Goal: Task Accomplishment & Management: Use online tool/utility

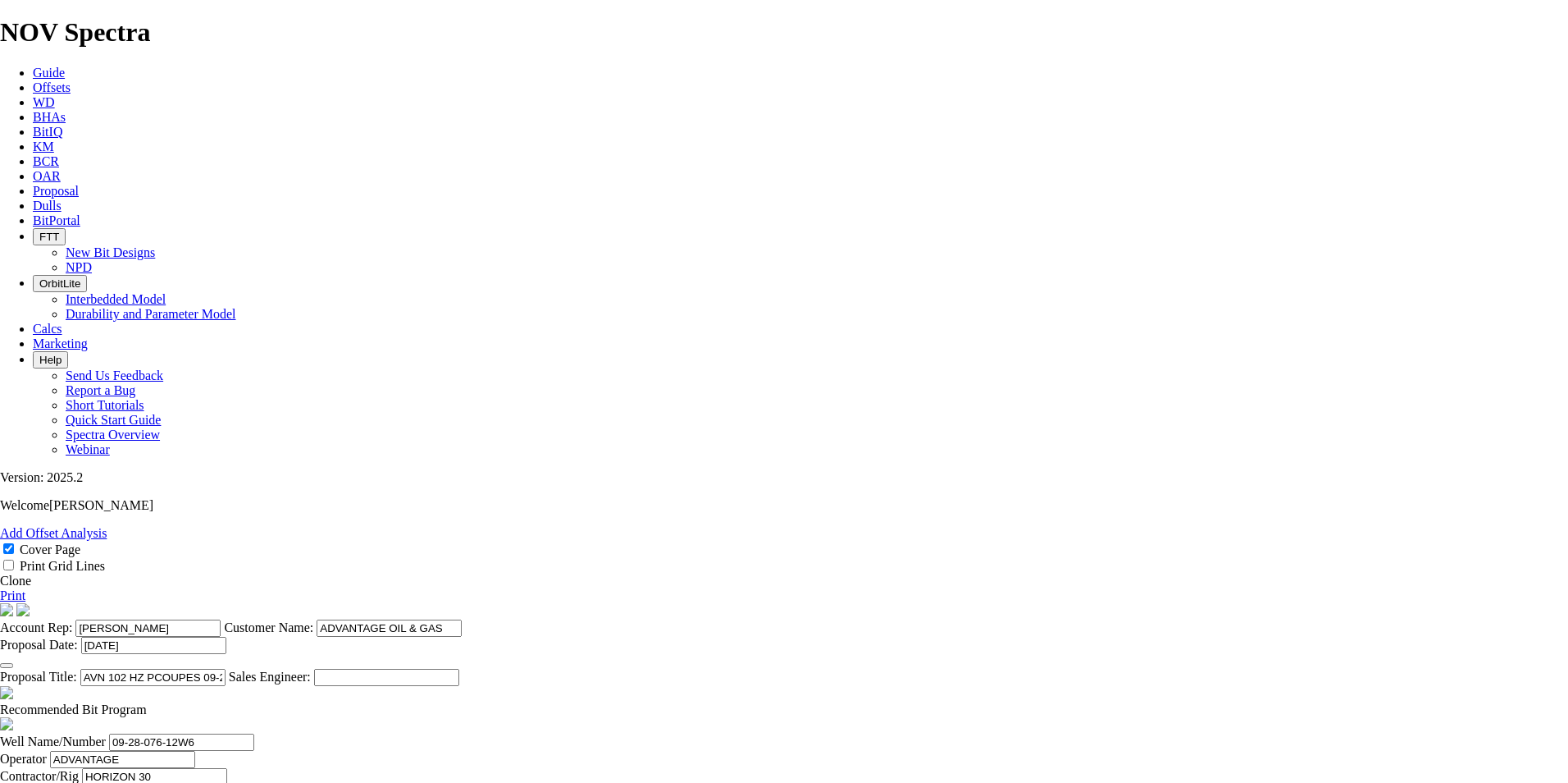
select select "field"
select select "location"
select select "province"
click at [33, 184] on icon at bounding box center [33, 191] width 0 height 14
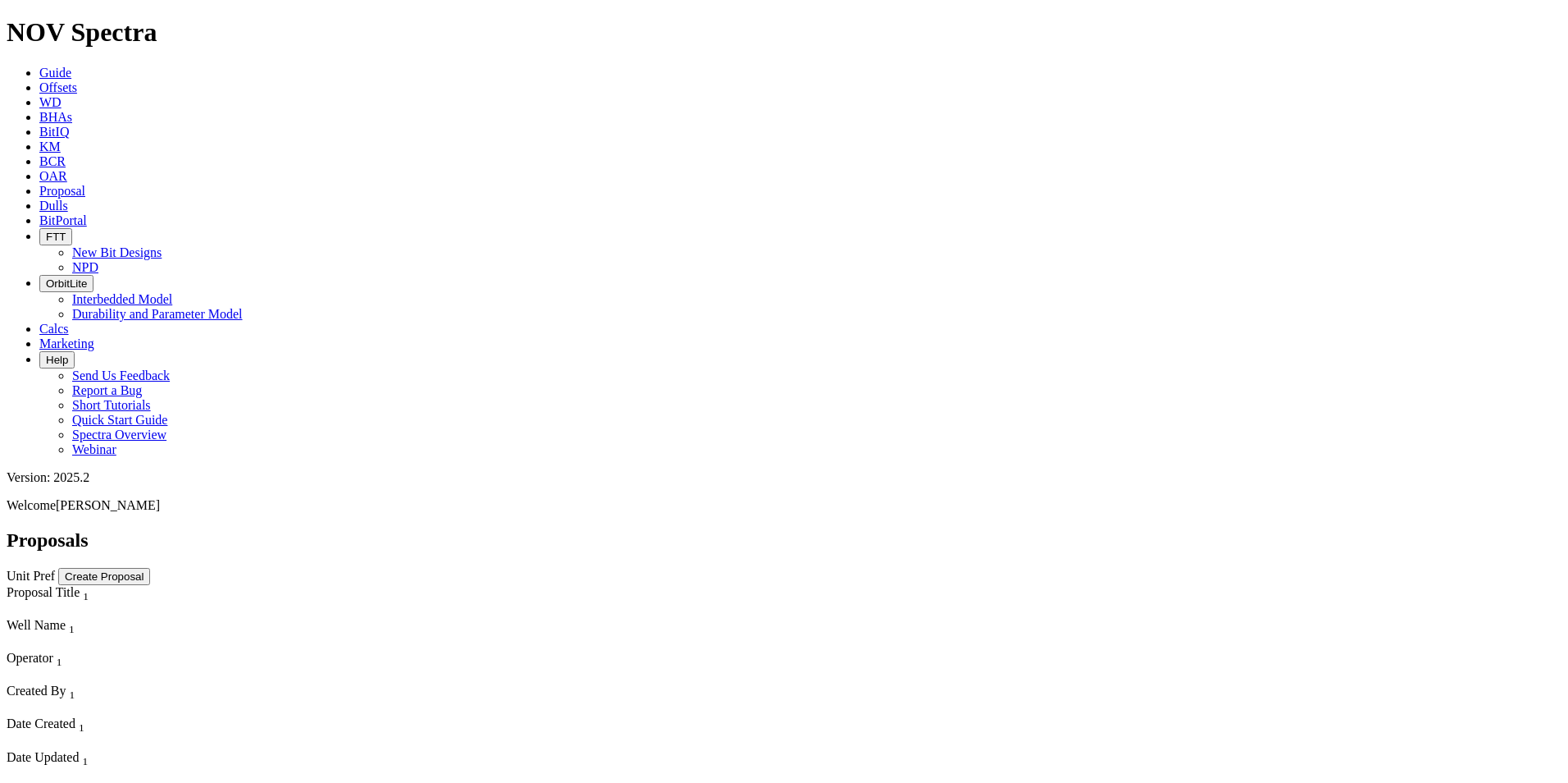
scroll to position [2872, 0]
select select "field"
select select "location"
select select "province"
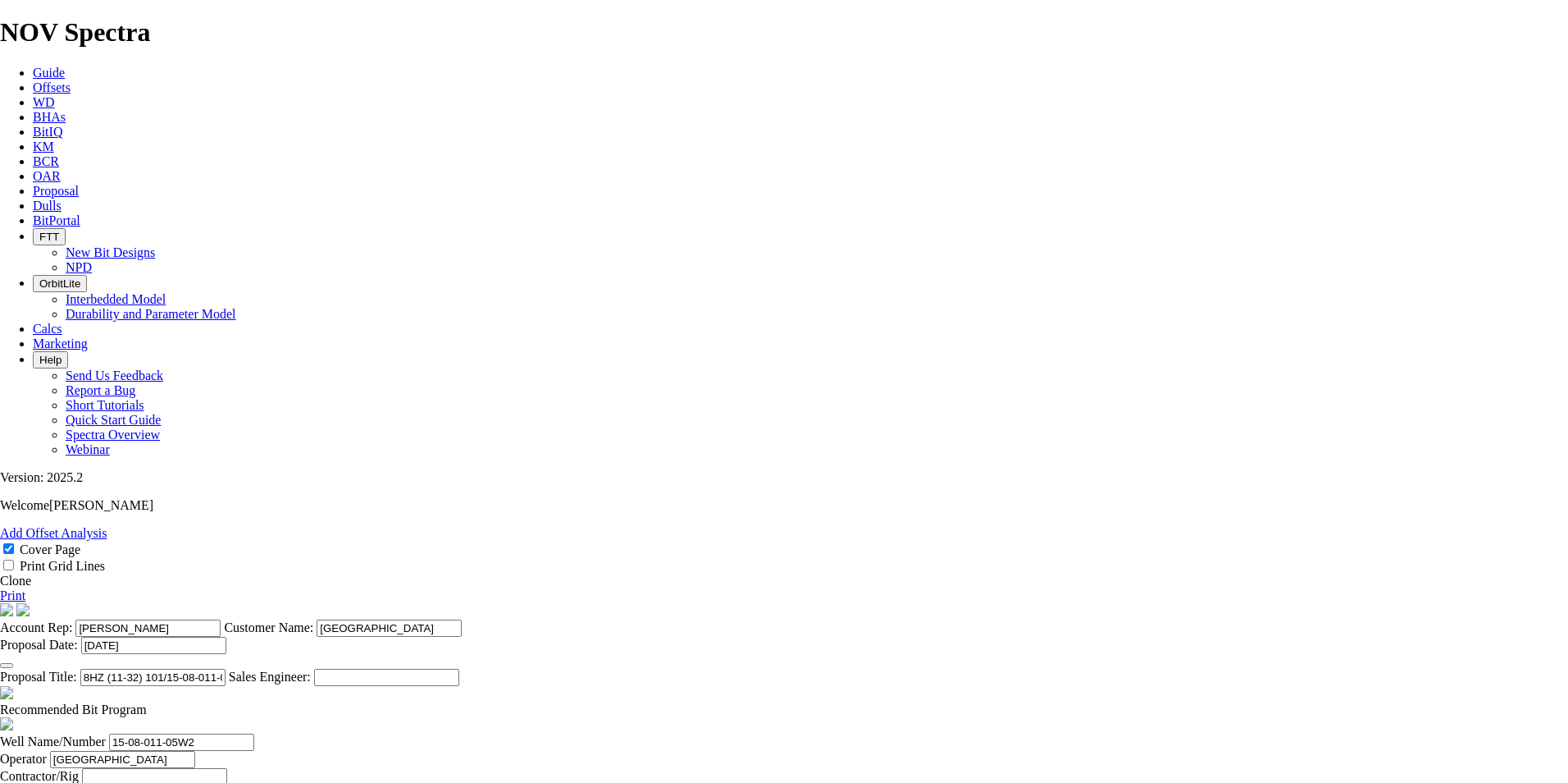
scroll to position [0, 3]
drag, startPoint x: 732, startPoint y: 365, endPoint x: 870, endPoint y: 366, distance: 138.0
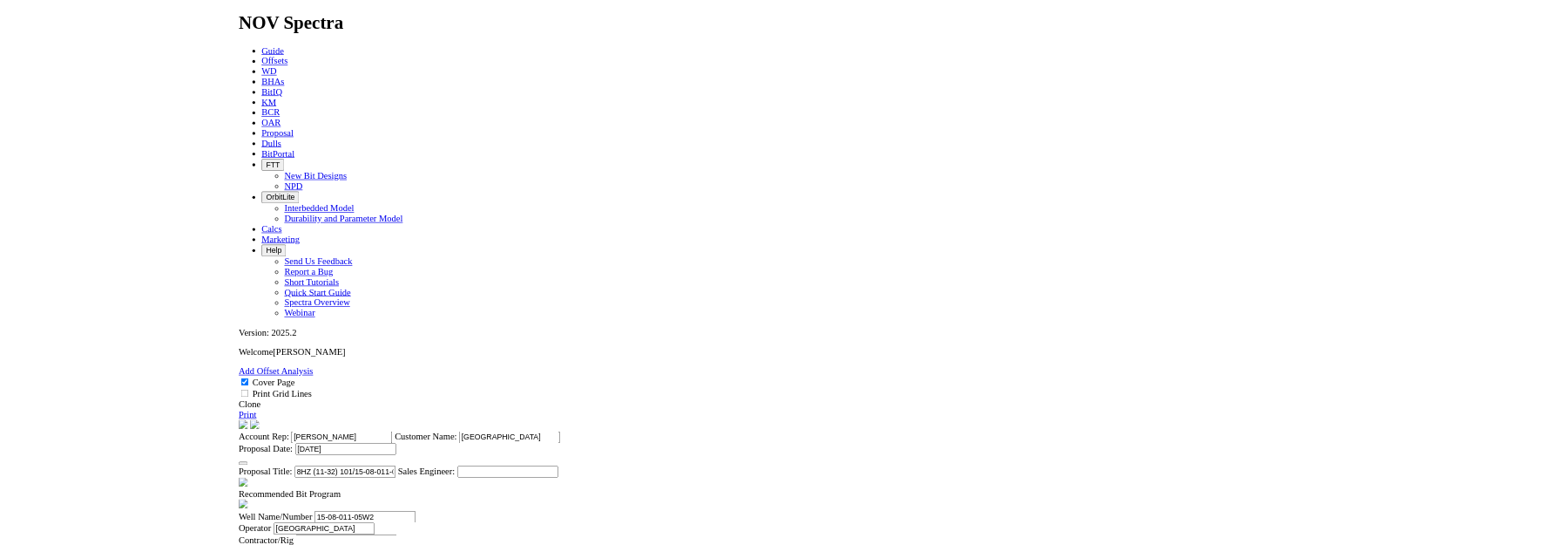
scroll to position [0, 0]
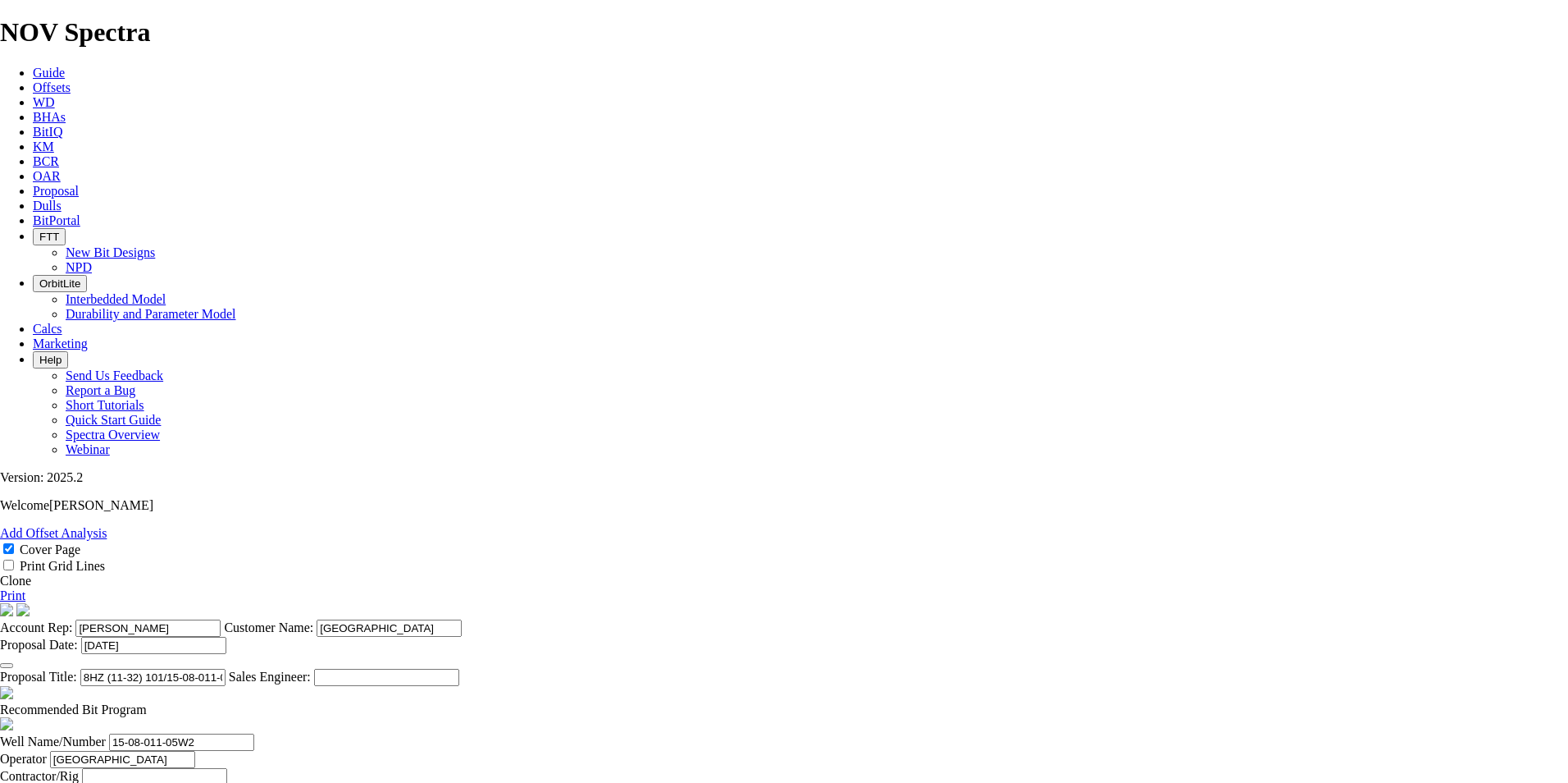
click at [31, 574] on link "Clone" at bounding box center [16, 581] width 31 height 14
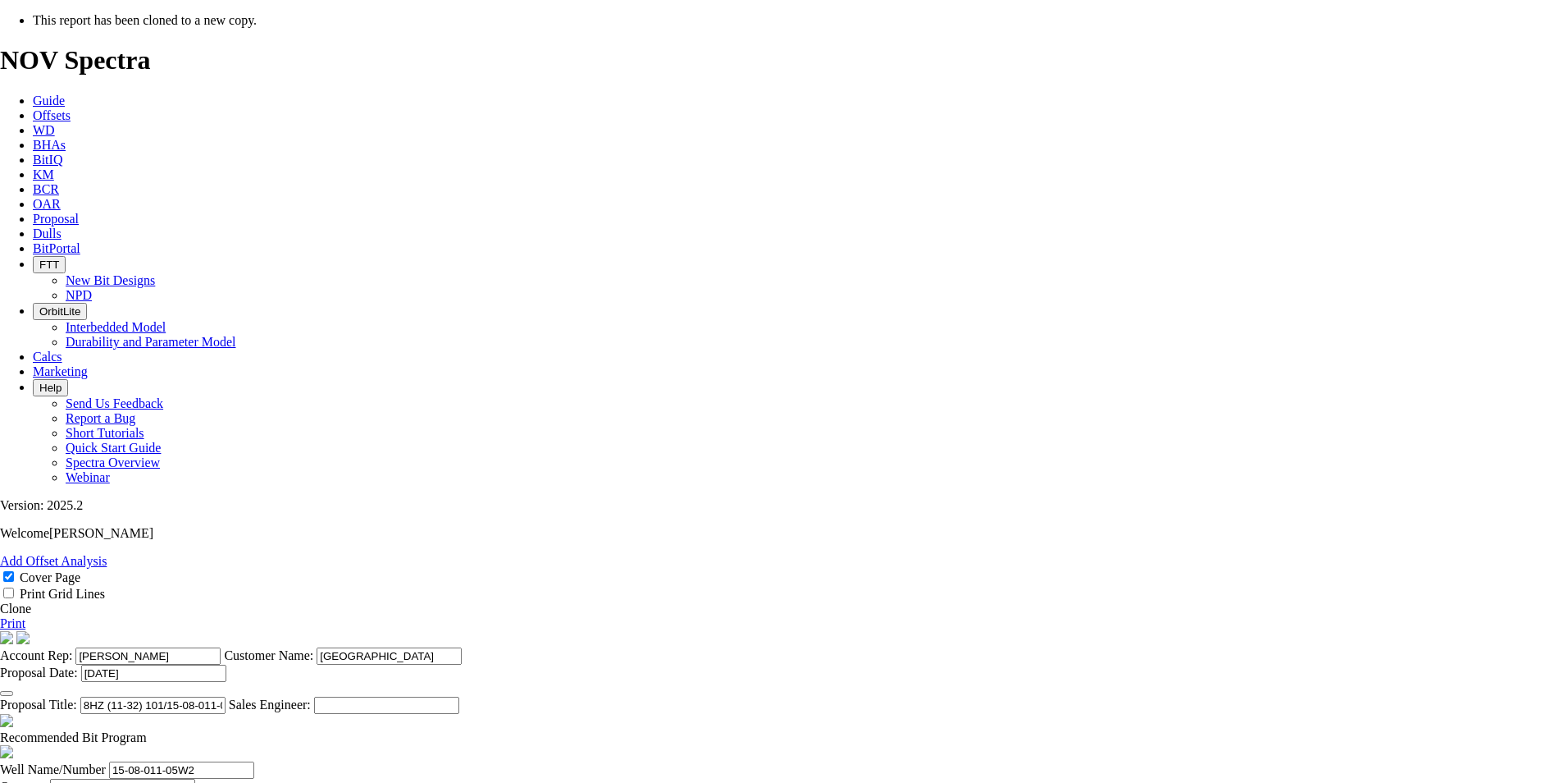
select select "field"
select select "location"
select select "province"
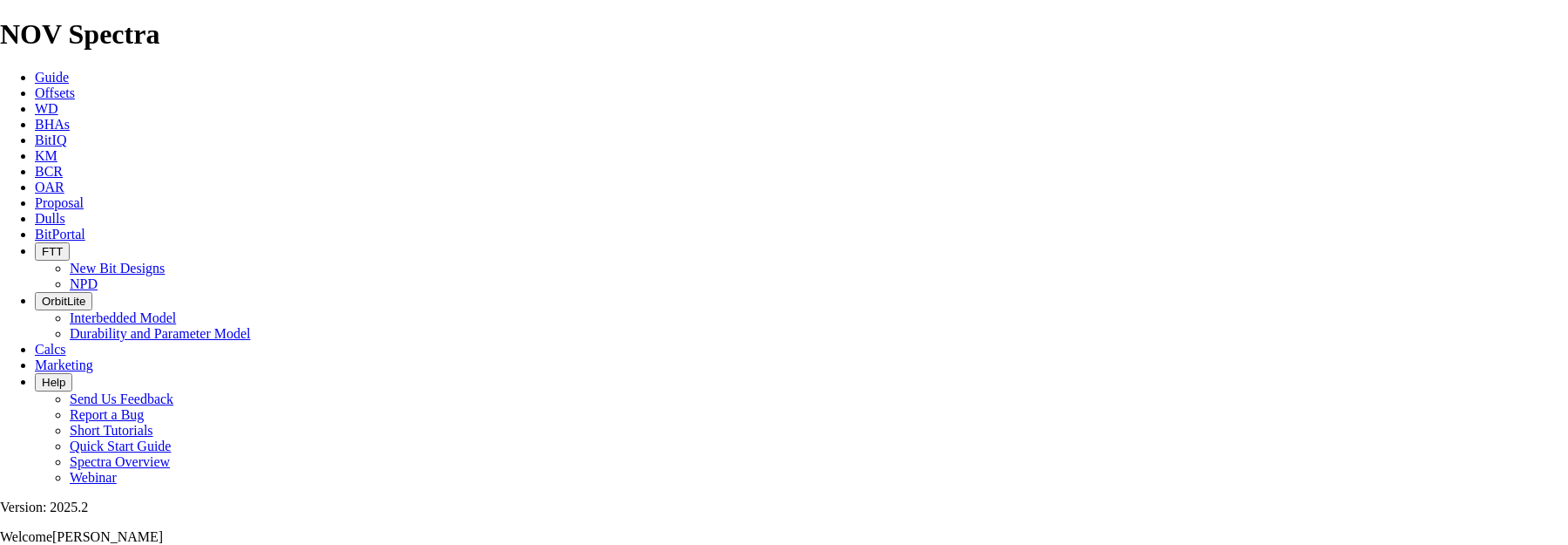
scroll to position [436, 0]
drag, startPoint x: 838, startPoint y: 105, endPoint x: 678, endPoint y: 116, distance: 160.4
type input "[PERSON_NAME]"
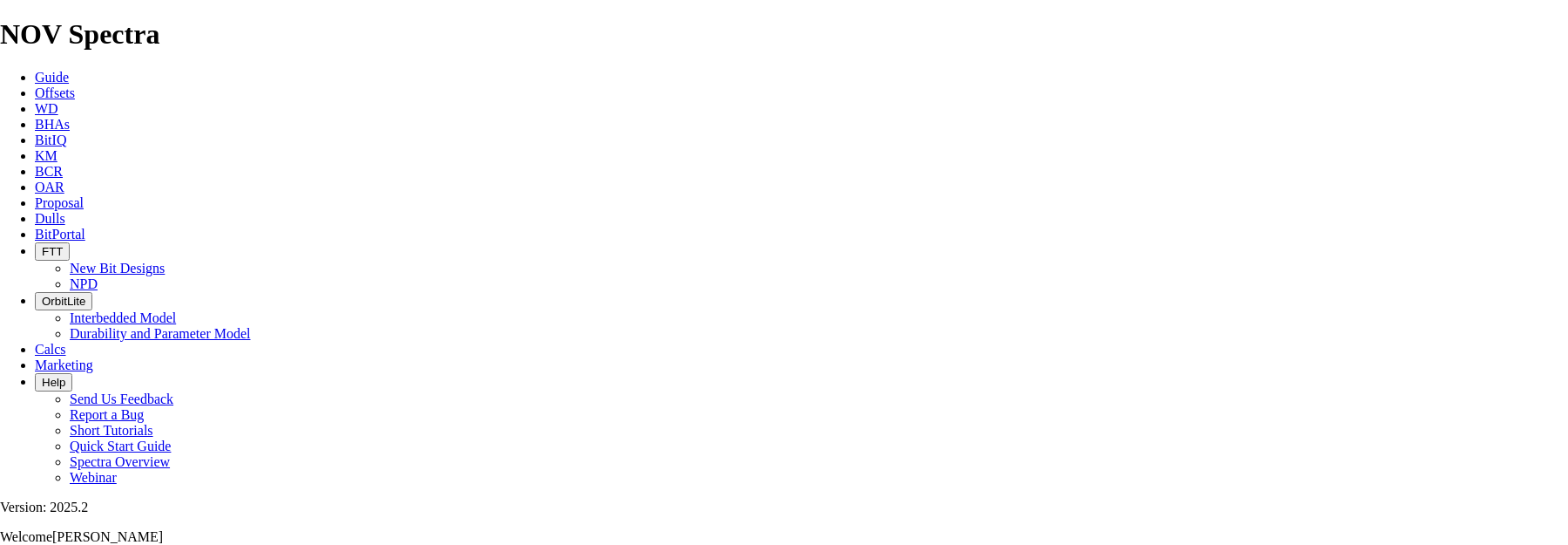
scroll to position [174, 0]
type input "[DATE]"
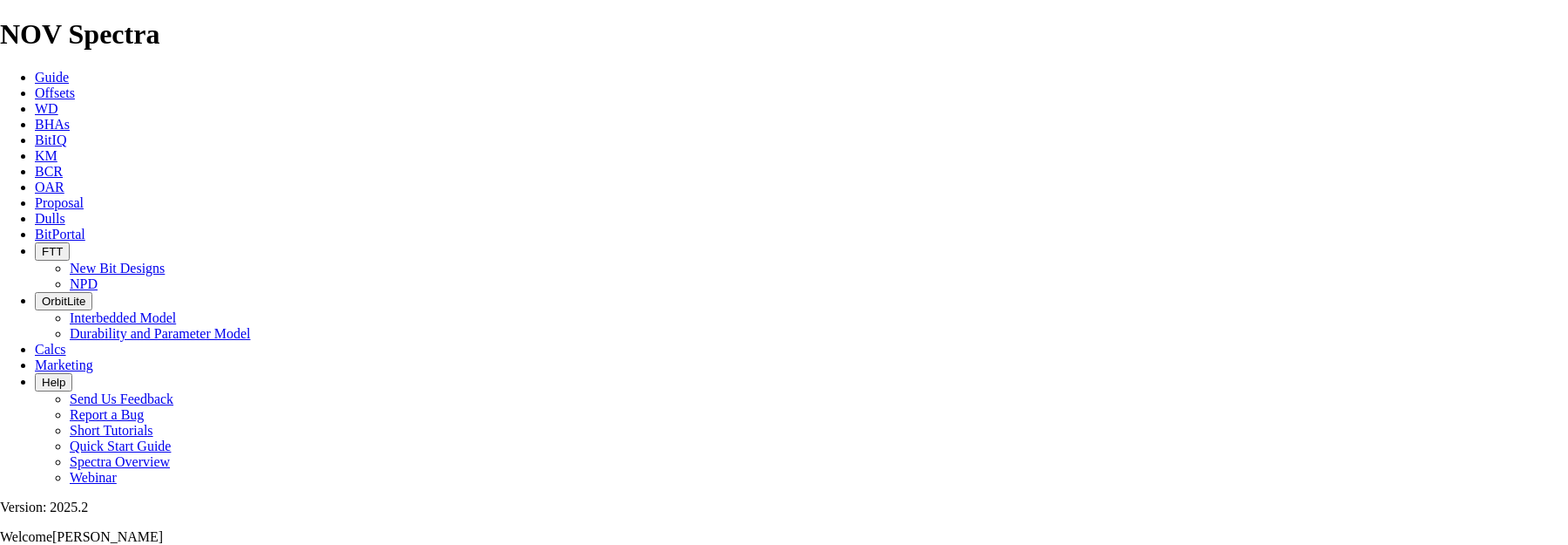
scroll to position [697, 0]
type input "8HZ (11-32) 101/16-08-011-05W2"
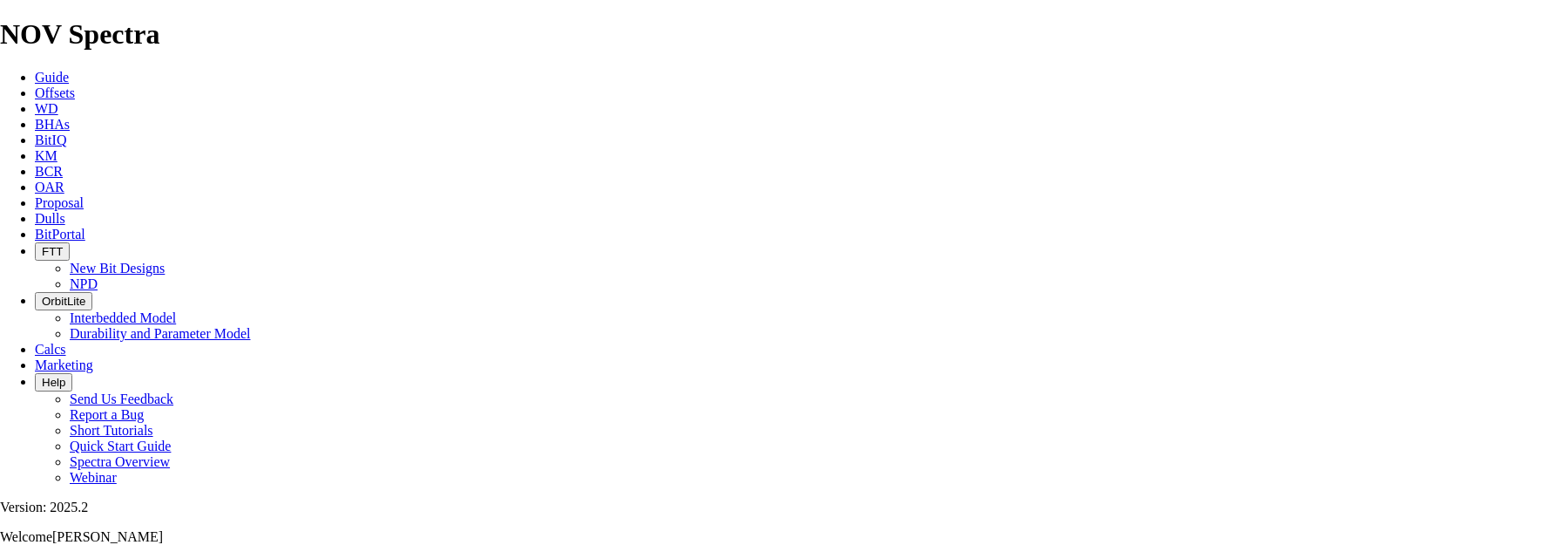
checkbox input "false"
type input "16-08-011-05W2"
drag, startPoint x: 554, startPoint y: 243, endPoint x: 499, endPoint y: 249, distance: 55.3
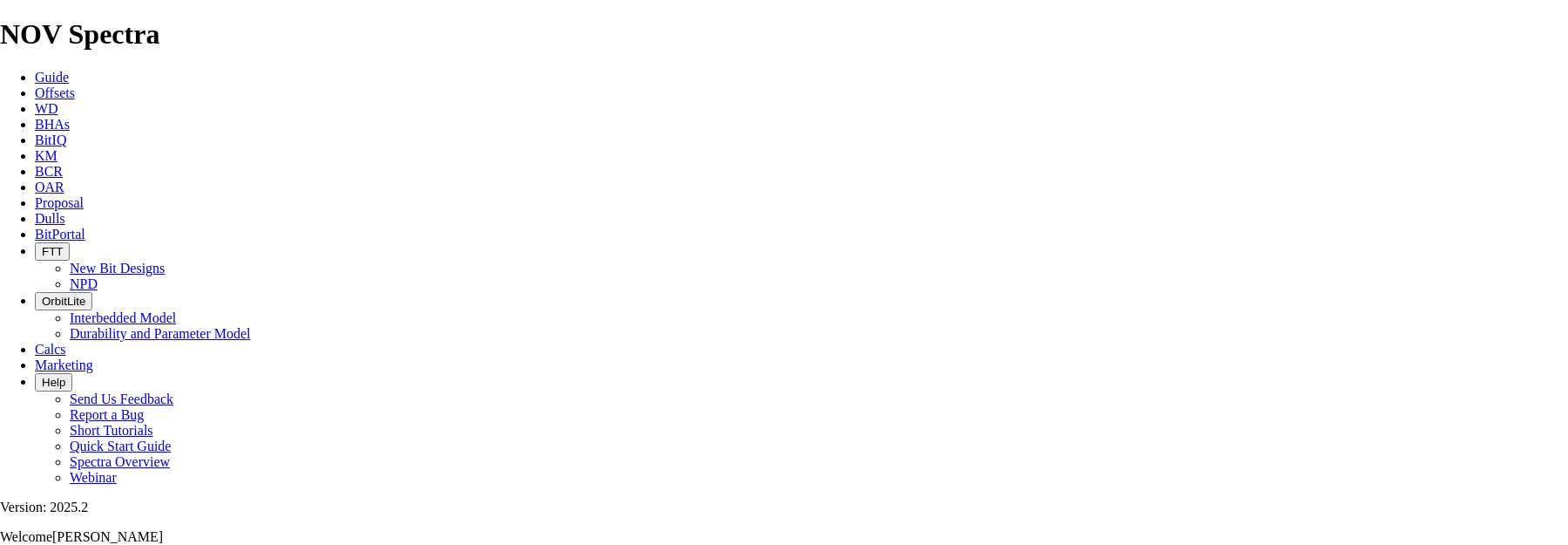
type input "T"
type input "[PERSON_NAME]"
type input "[PHONE_NUMBER]"
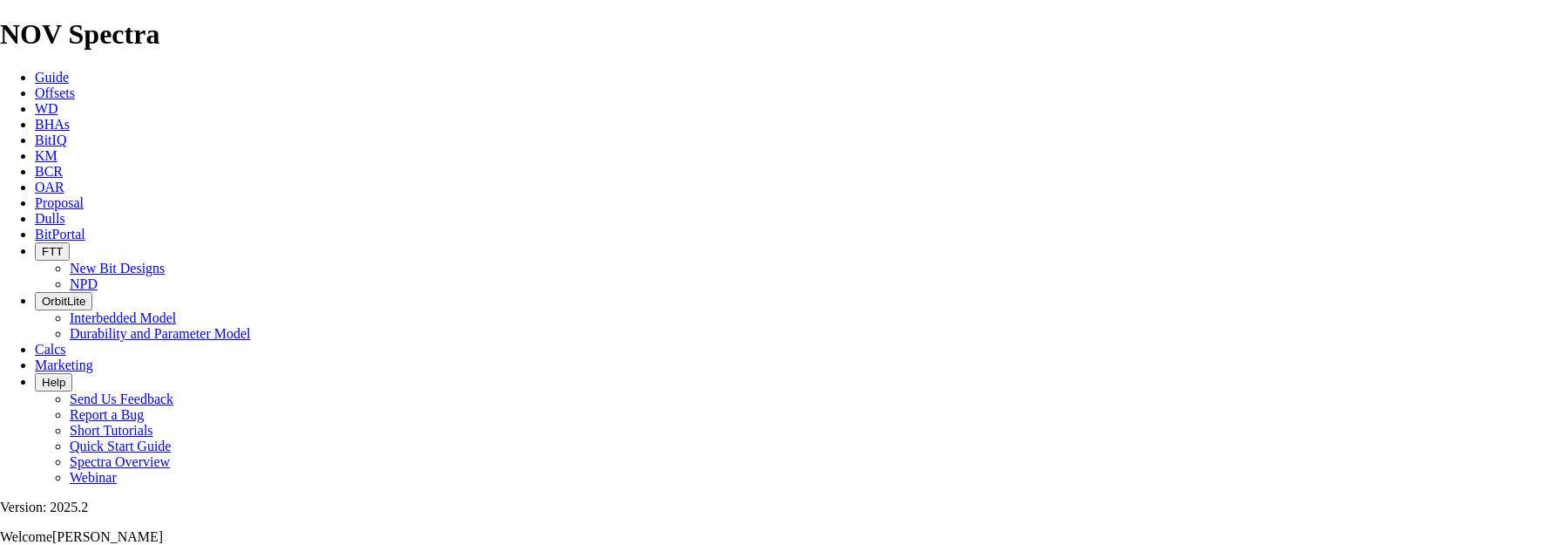
type input "[DATE]"
drag, startPoint x: 655, startPoint y: 341, endPoint x: 603, endPoint y: 348, distance: 52.5
type input "180"
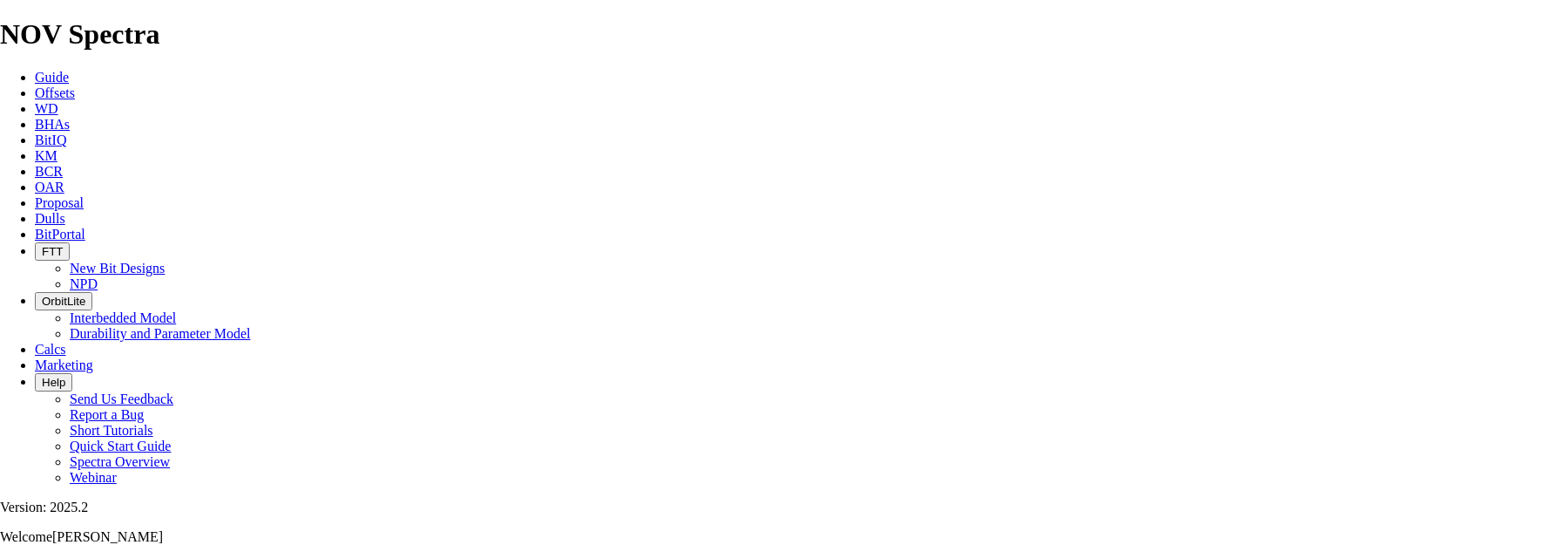
type input "180"
type input "1.5"
drag, startPoint x: 736, startPoint y: 389, endPoint x: 725, endPoint y: 359, distance: 32.0
drag, startPoint x: 650, startPoint y: 432, endPoint x: 635, endPoint y: 433, distance: 15.0
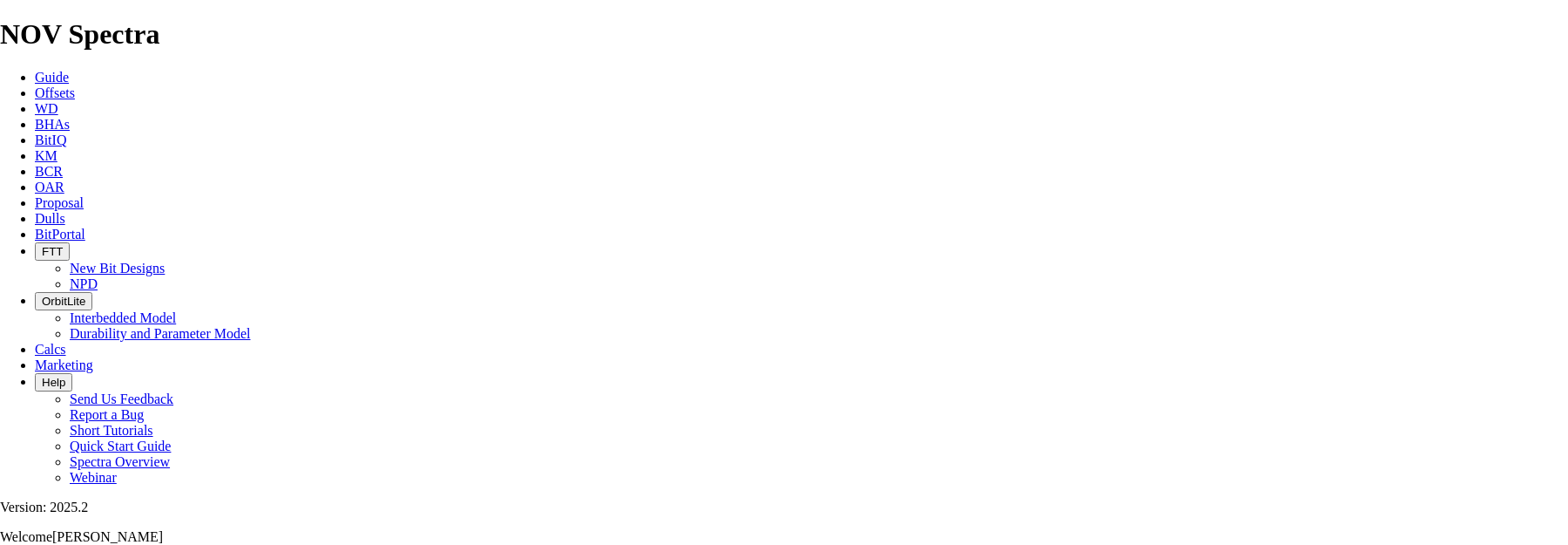
type input "5037"
type input "3227"
type input "53.7833"
type input "60"
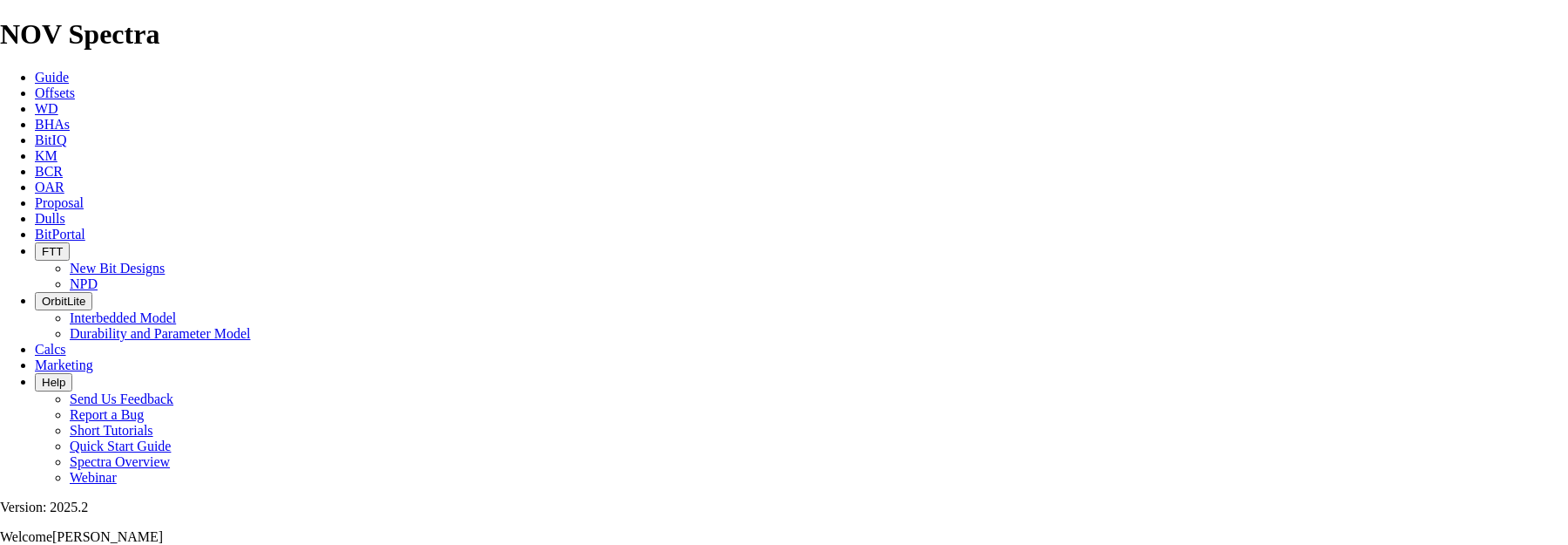
scroll to position [871, 0]
drag, startPoint x: 1076, startPoint y: 258, endPoint x: 1011, endPoint y: 264, distance: 65.3
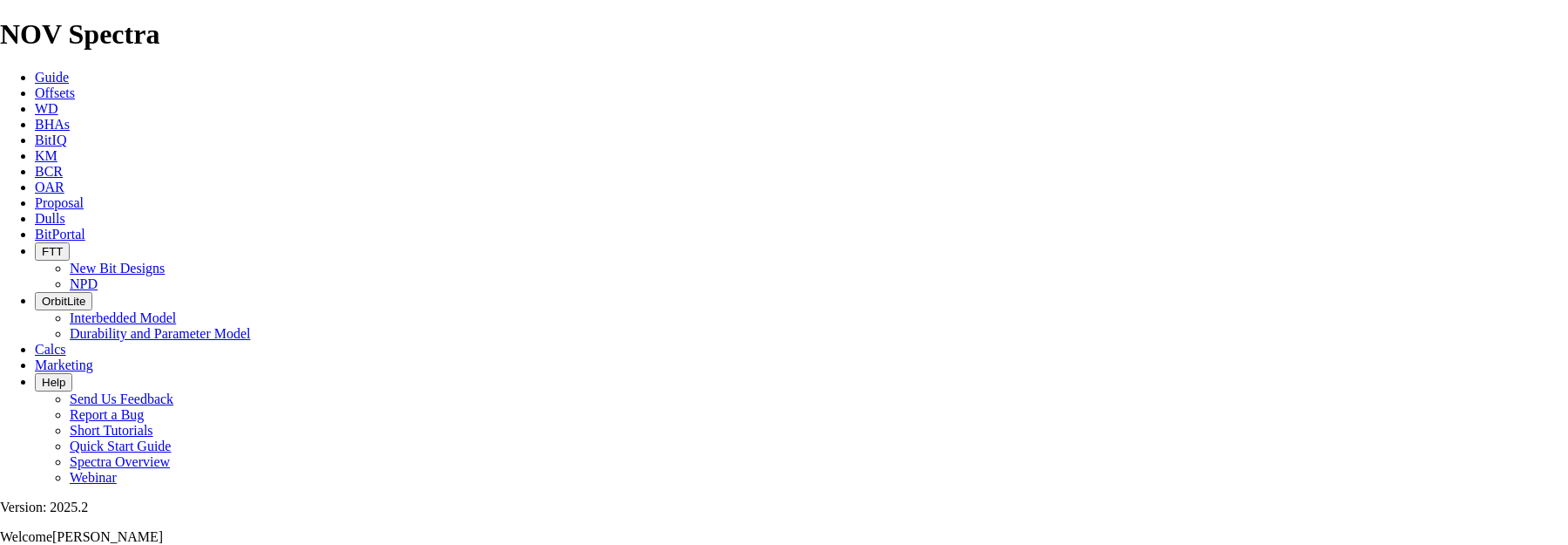
checkbox input "false"
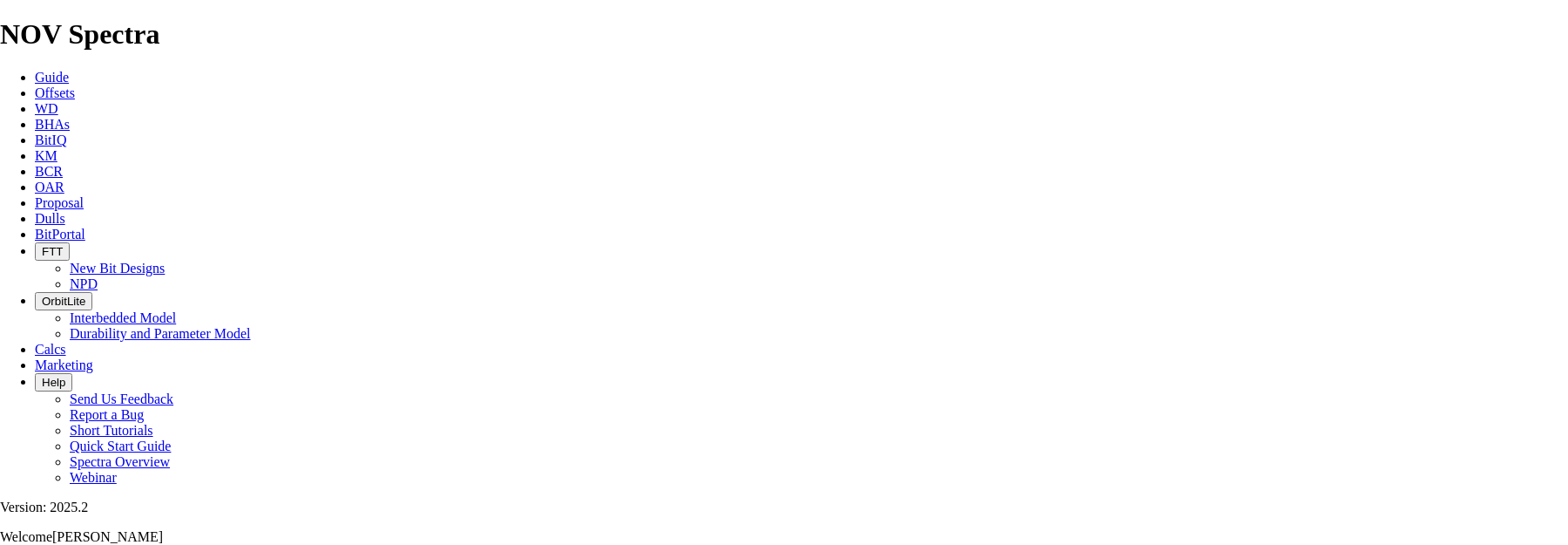
drag, startPoint x: 1058, startPoint y: 199, endPoint x: 1011, endPoint y: 199, distance: 47.0
type input "12500"
drag, startPoint x: 1073, startPoint y: 243, endPoint x: 996, endPoint y: 250, distance: 77.3
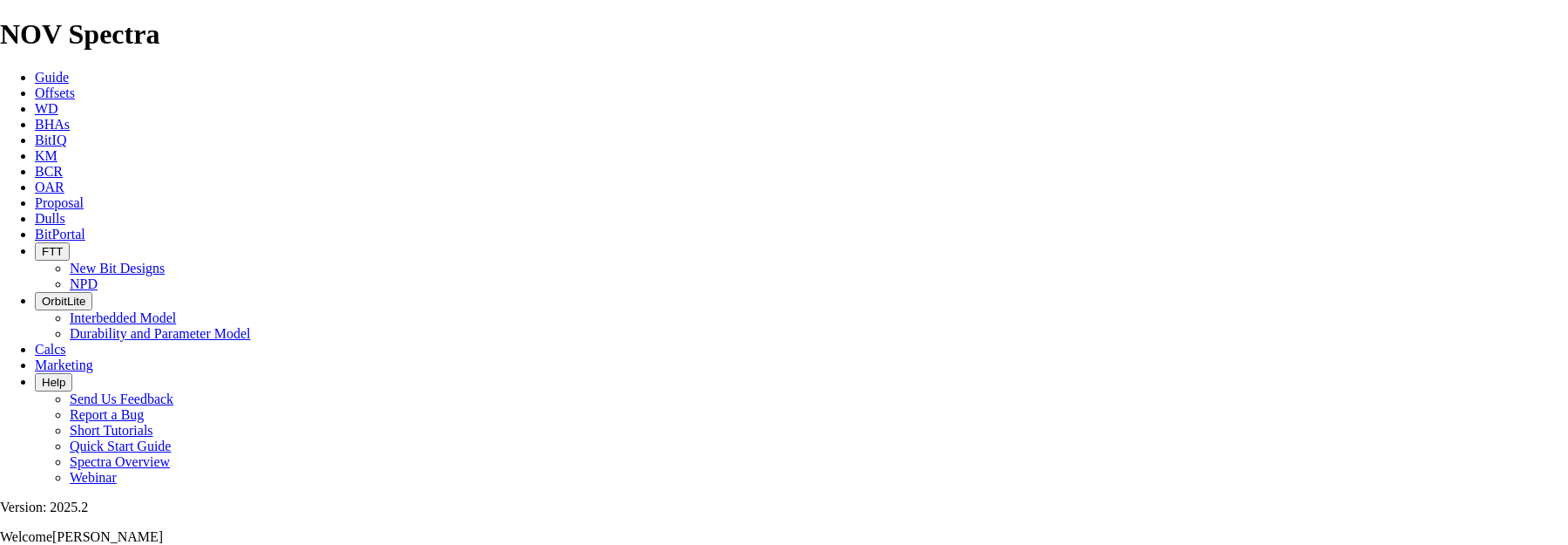
type input "5500"
type input "TKC63-D1"
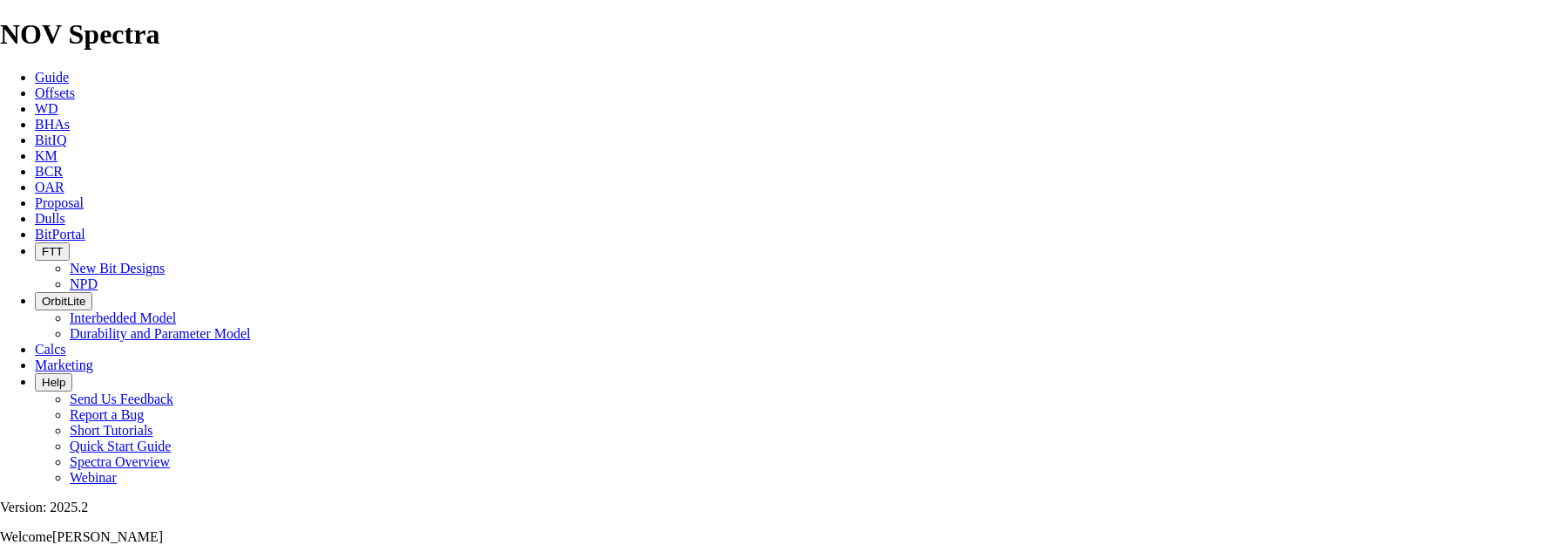
type input "TK63-T1"
drag, startPoint x: 358, startPoint y: 340, endPoint x: 713, endPoint y: 386, distance: 358.0
type textarea "LATERAL PRICING IS $5,500 PER LEG DRILLED. PACKAGE PRICE IF BOTH INTERMEDIATE A…"
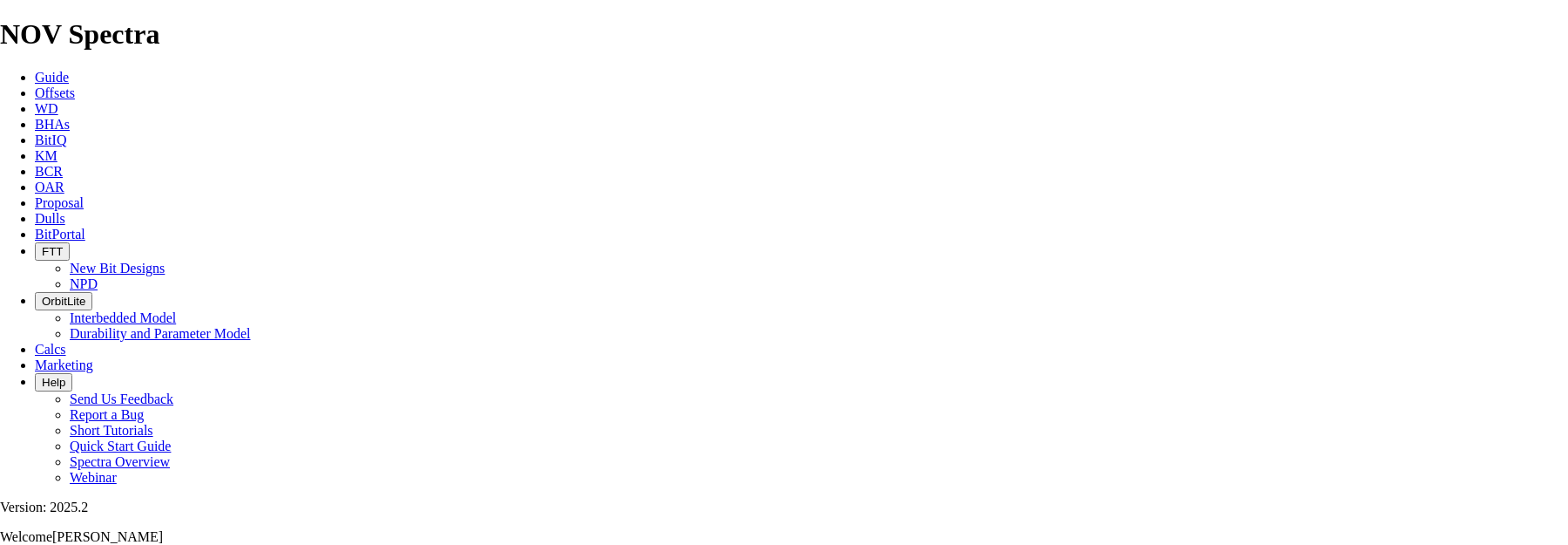
scroll to position [697, 0]
click at [84, 195] on span "Proposal" at bounding box center [59, 203] width 49 height 15
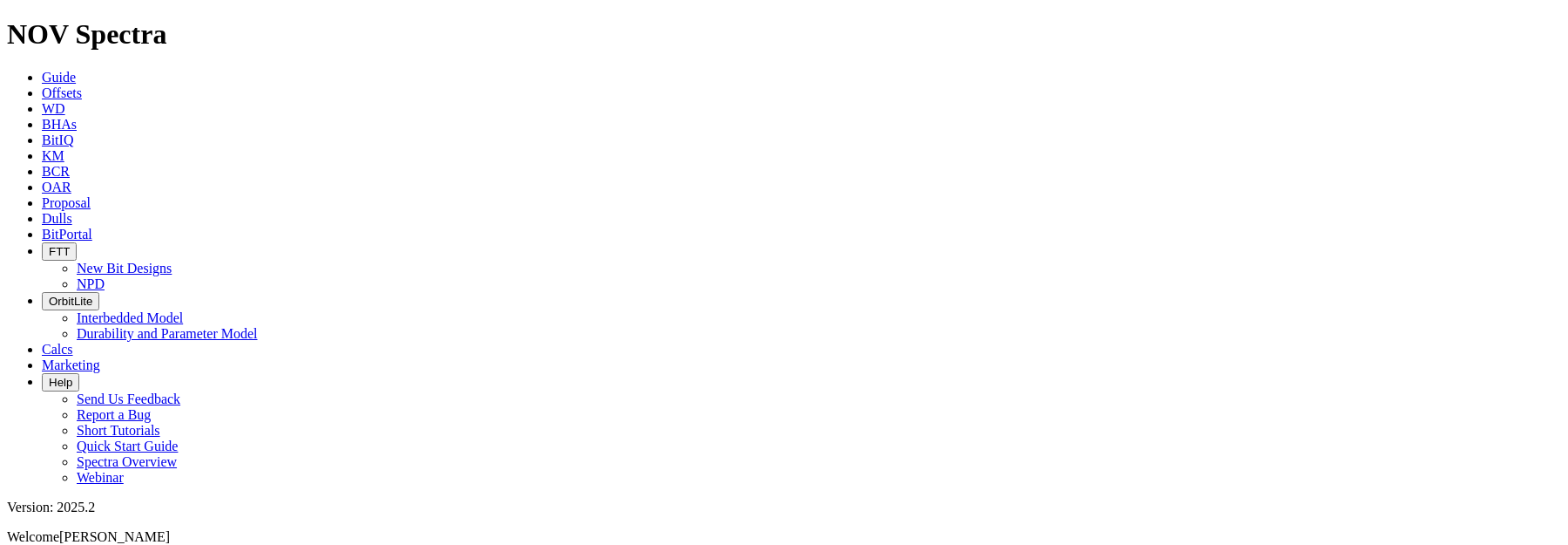
select select "field"
select select "location"
select select "province"
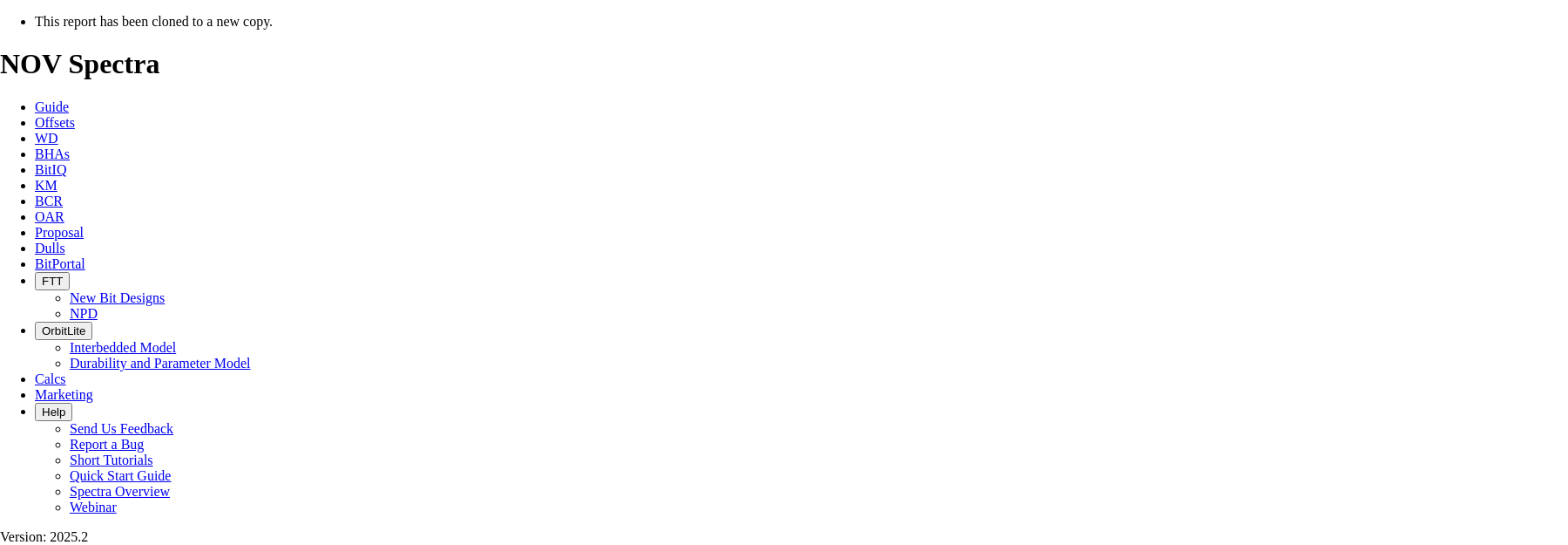
select select "field"
select select "location"
select select "province"
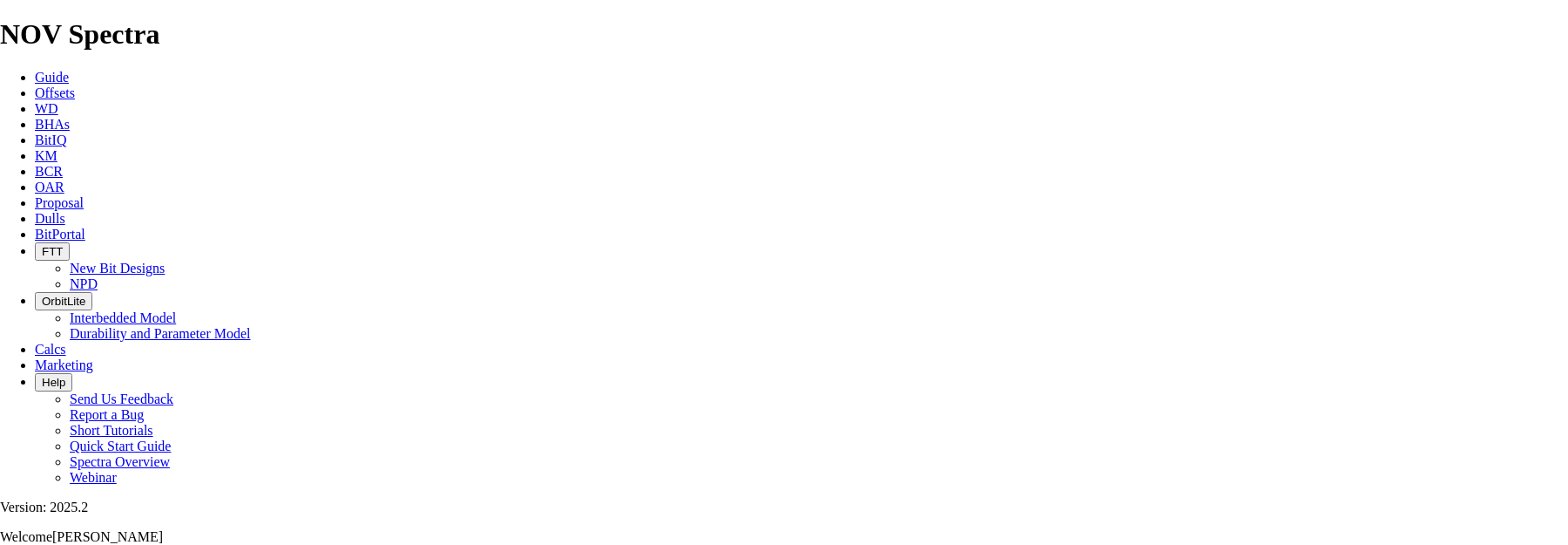
scroll to position [523, 0]
type input "HZ [GEOGRAPHIC_DATA] 13-34-072-09W6 (REVISION 1)"
type input "13-34-072-09W6(REV1)"
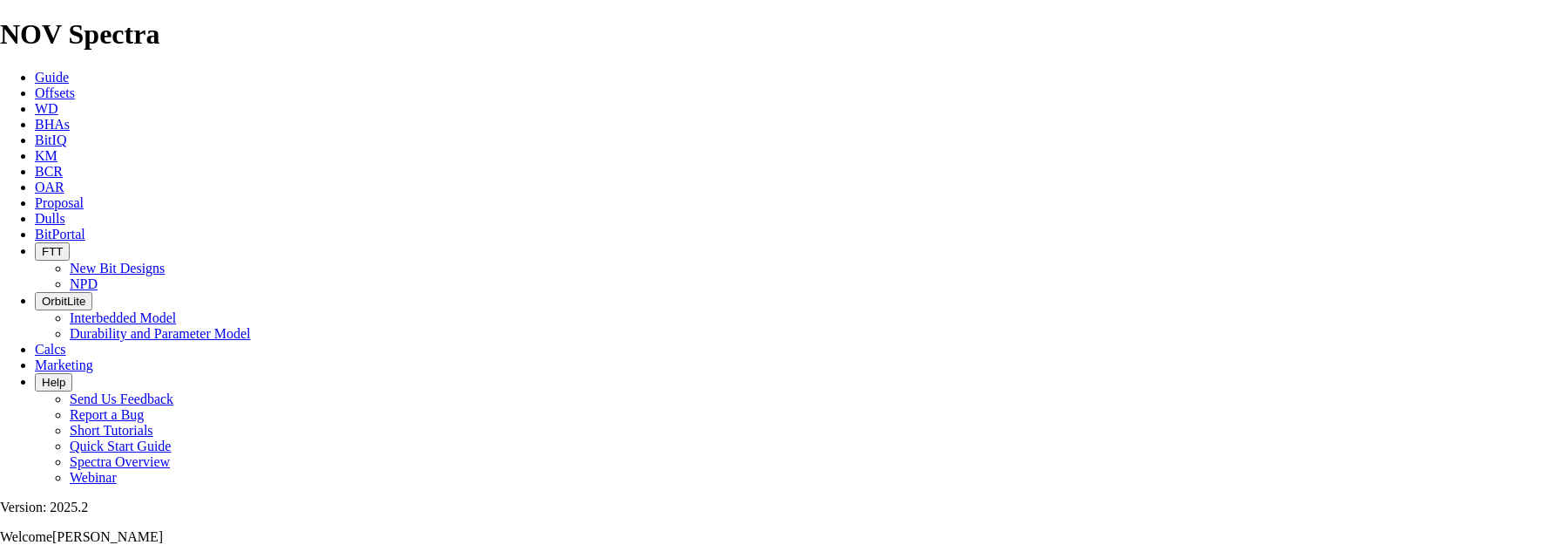
scroll to position [0, 0]
drag, startPoint x: 485, startPoint y: 471, endPoint x: 431, endPoint y: 476, distance: 54.2
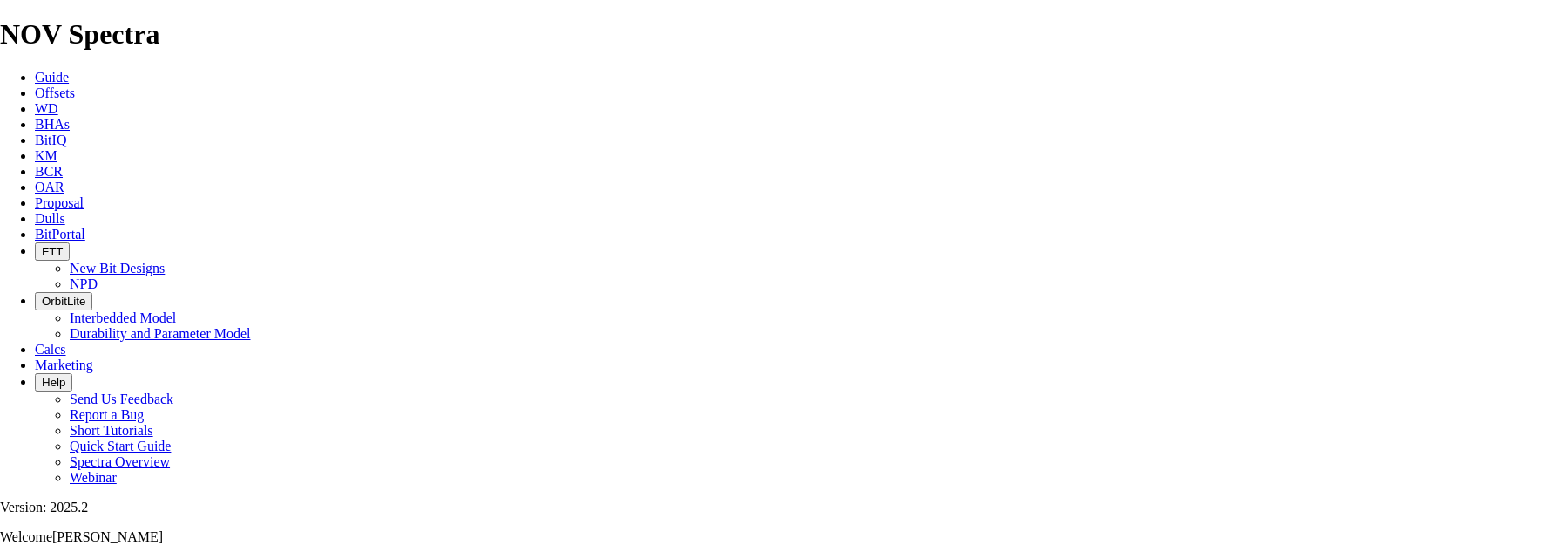
checkbox input "false"
drag, startPoint x: 514, startPoint y: 465, endPoint x: 454, endPoint y: 465, distance: 60.0
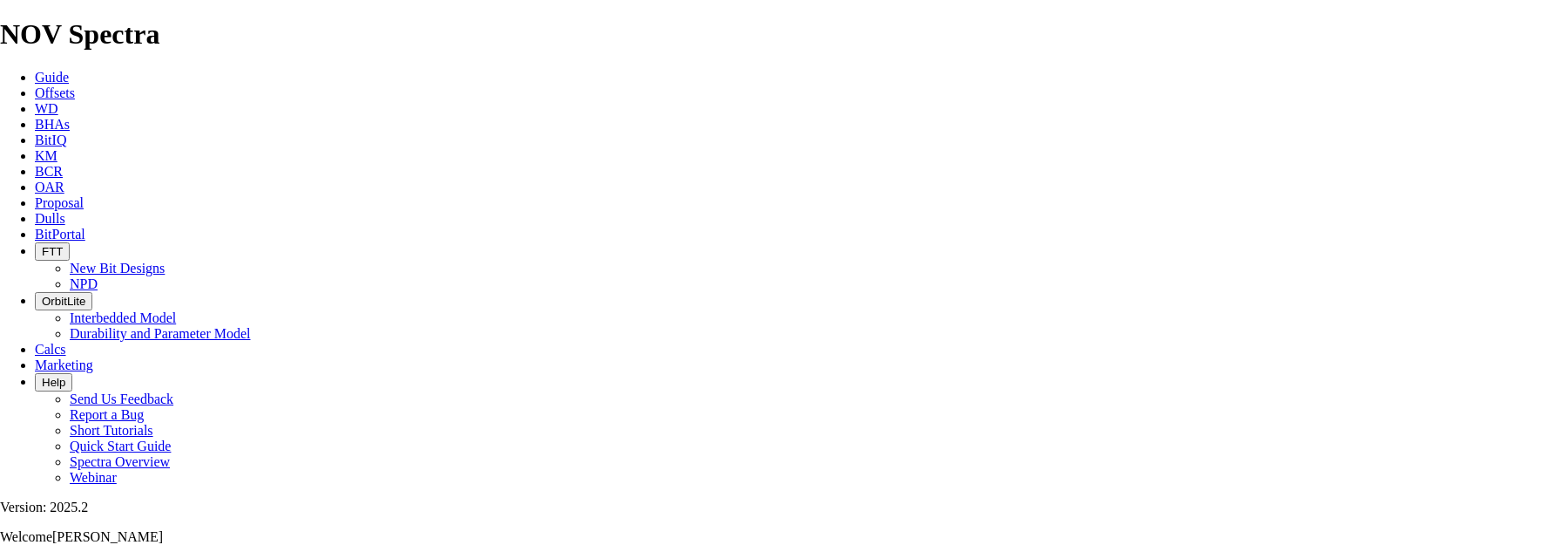
type input "215.9"
type input "NO BID"
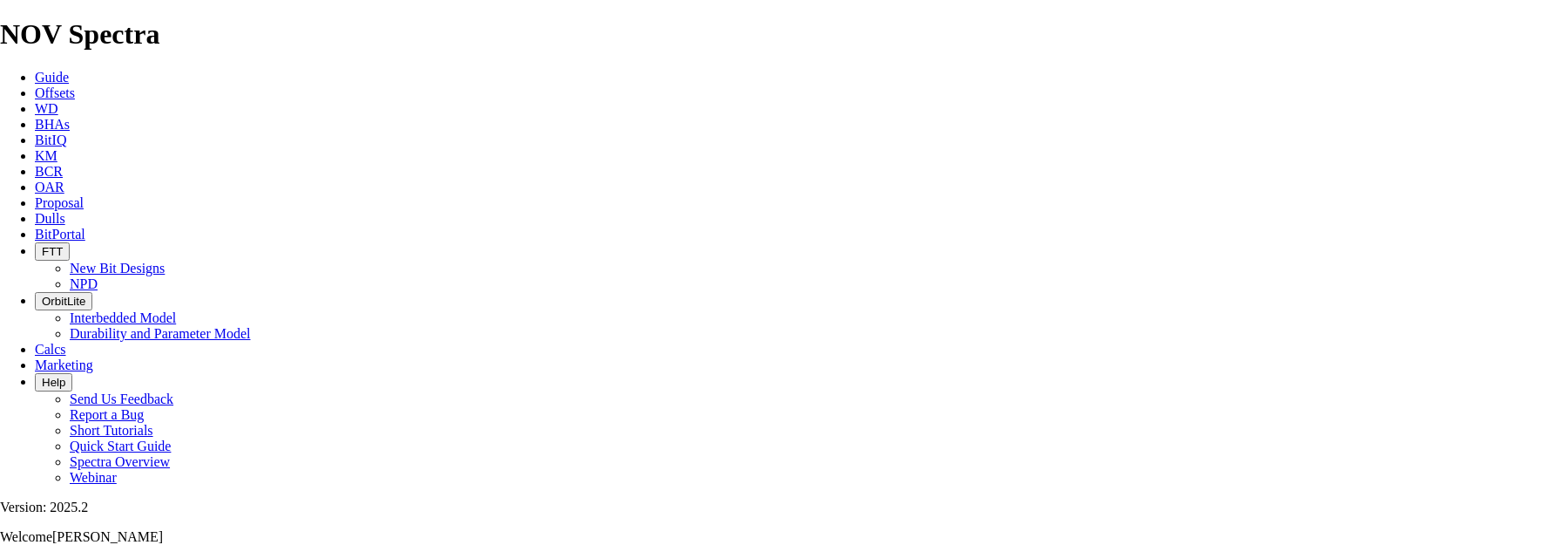
type input "NO BID*"
paste textarea "No availability of 216mm applicable for this section"
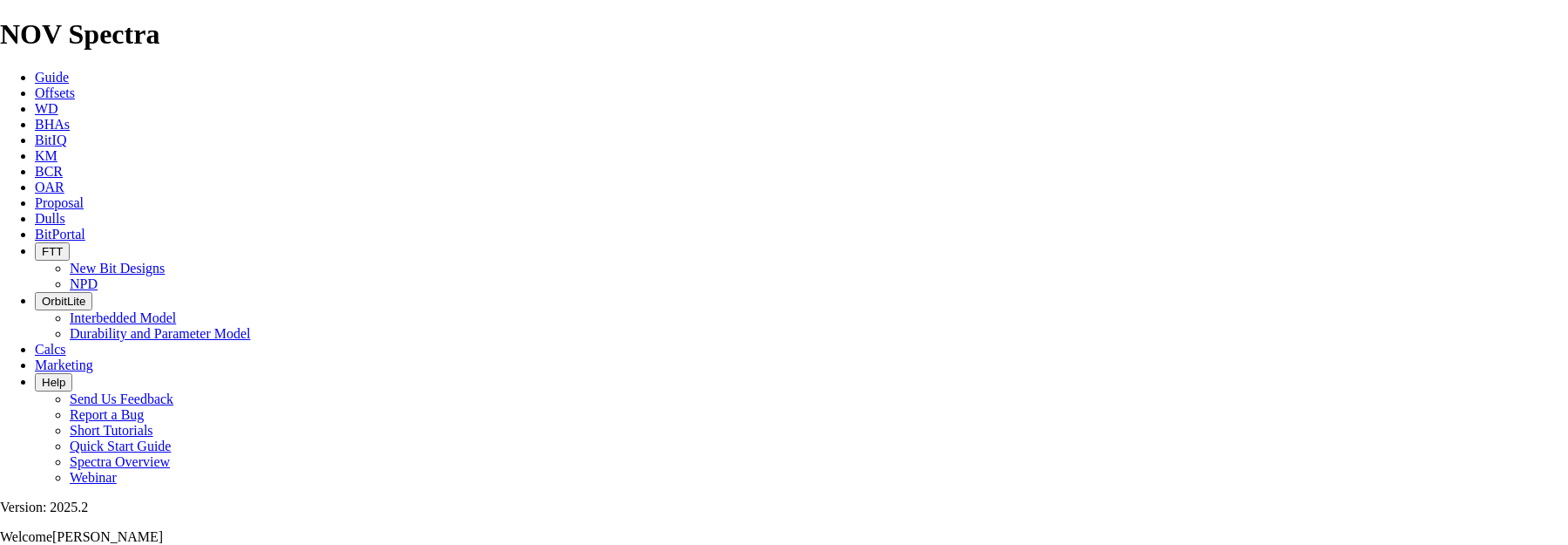
type textarea "*No availability of 216mm applicable for this section"
